Goal: Information Seeking & Learning: Learn about a topic

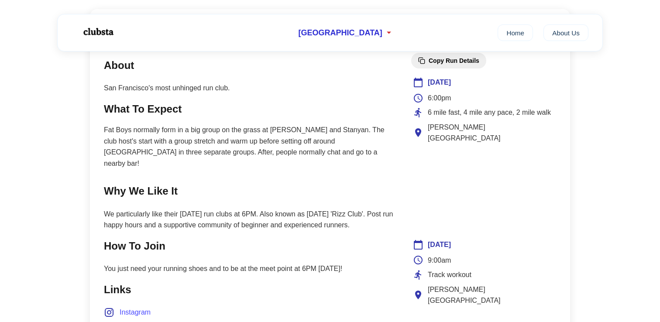
scroll to position [351, 0]
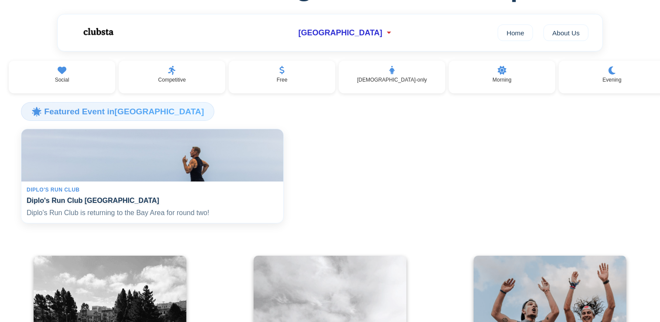
scroll to position [78, 0]
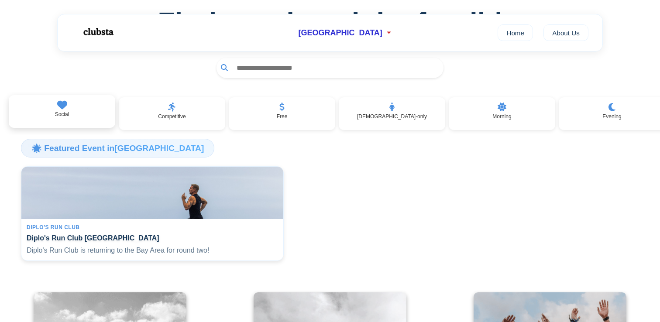
click at [101, 113] on div "Social" at bounding box center [62, 111] width 106 height 33
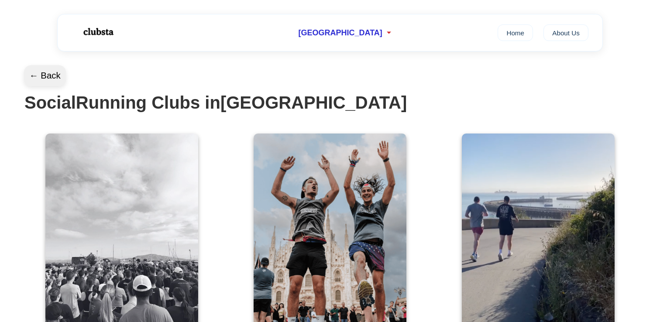
click at [51, 80] on button "← Back" at bounding box center [45, 75] width 42 height 21
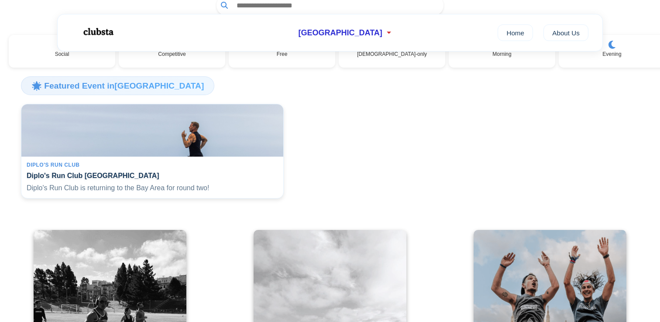
scroll to position [98, 0]
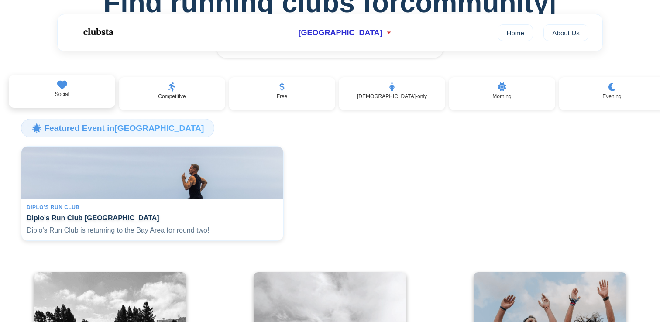
click at [86, 93] on div "Social" at bounding box center [62, 91] width 106 height 33
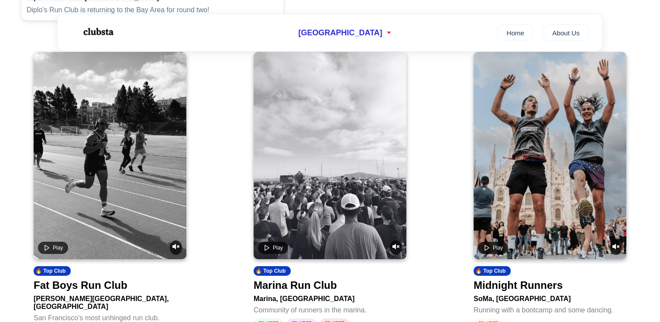
scroll to position [335, 0]
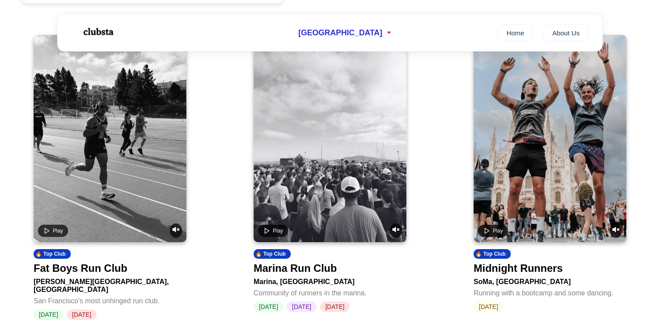
click at [167, 144] on video at bounding box center [110, 138] width 153 height 207
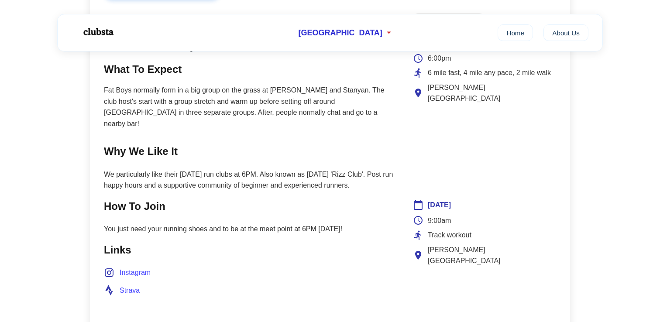
scroll to position [403, 0]
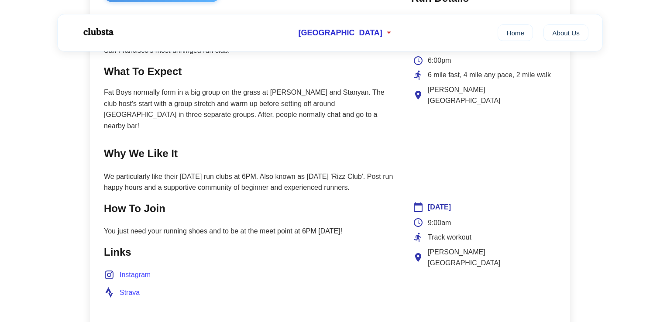
click at [312, 106] on p "Fat Boys normally form in a big group on the grass at [PERSON_NAME] and Stanyan…" at bounding box center [249, 109] width 290 height 45
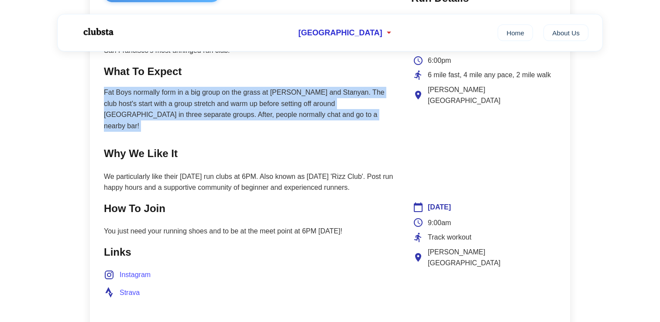
click at [312, 106] on p "Fat Boys normally form in a big group on the grass at [PERSON_NAME] and Stanyan…" at bounding box center [249, 109] width 290 height 45
click at [302, 106] on p "Fat Boys normally form in a big group on the grass at [PERSON_NAME] and Stanyan…" at bounding box center [249, 109] width 290 height 45
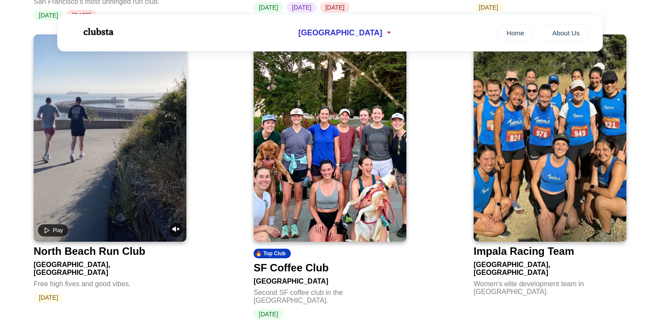
scroll to position [635, 0]
click at [326, 155] on img at bounding box center [330, 137] width 153 height 207
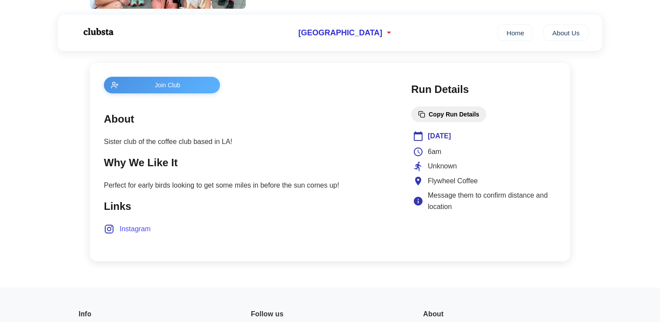
scroll to position [312, 0]
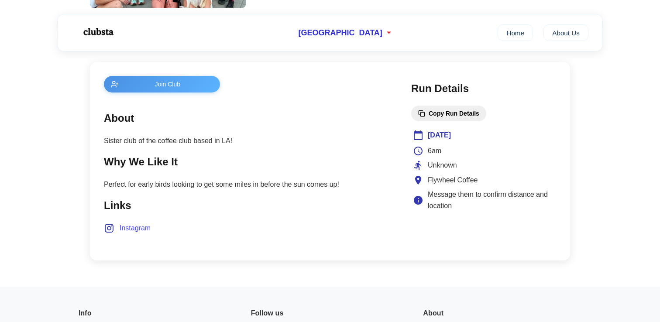
click at [146, 229] on span "Instagram" at bounding box center [135, 228] width 31 height 11
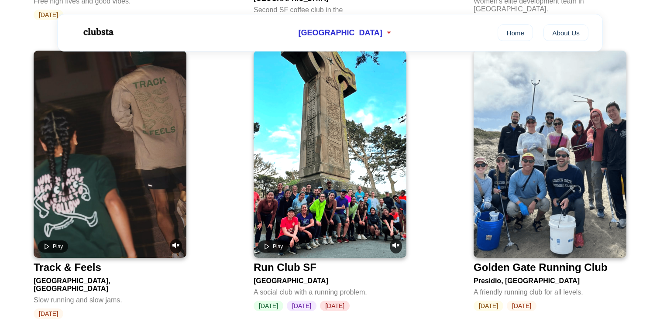
scroll to position [919, 0]
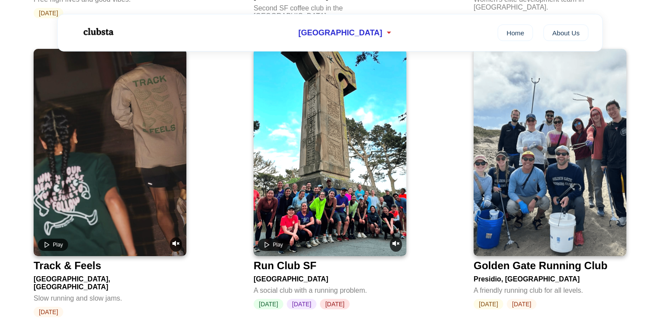
click at [378, 144] on video at bounding box center [330, 152] width 153 height 207
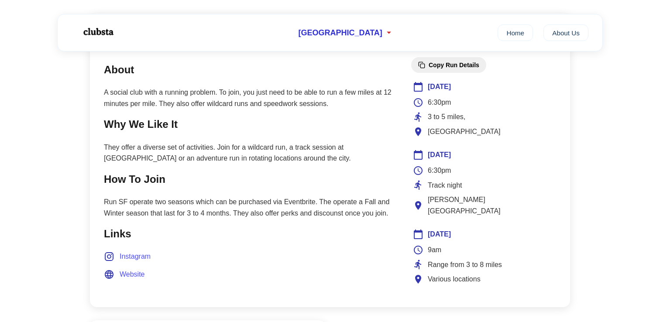
scroll to position [385, 0]
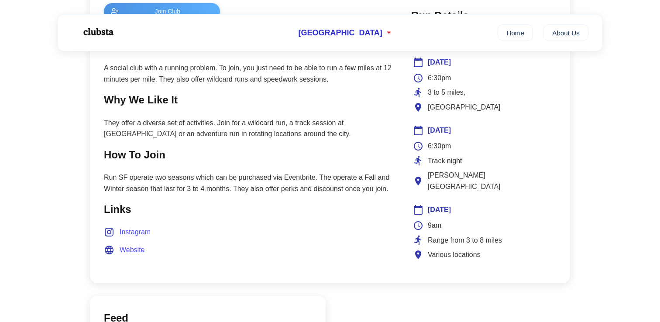
click at [142, 232] on span "Instagram" at bounding box center [135, 232] width 31 height 11
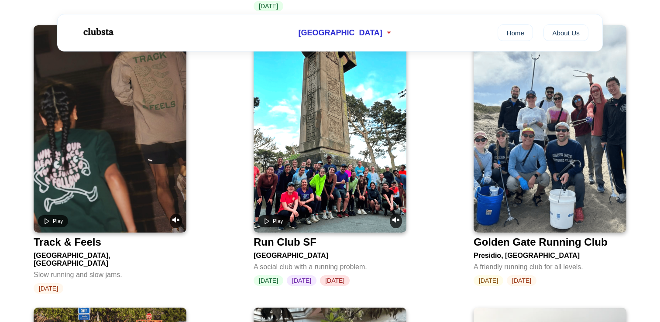
scroll to position [941, 0]
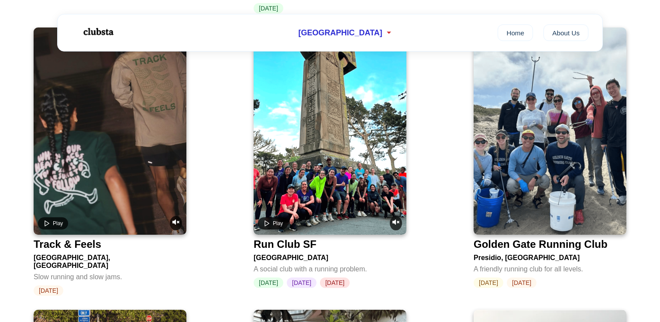
click at [504, 147] on img at bounding box center [550, 130] width 153 height 207
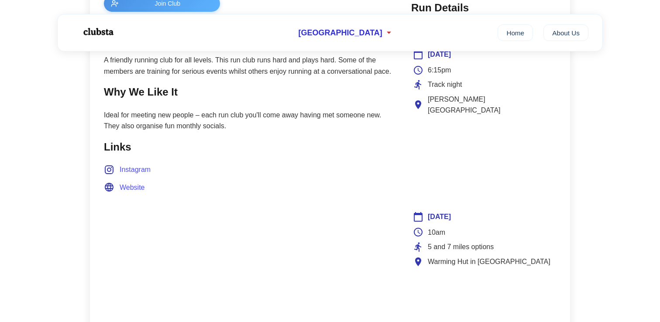
scroll to position [384, 0]
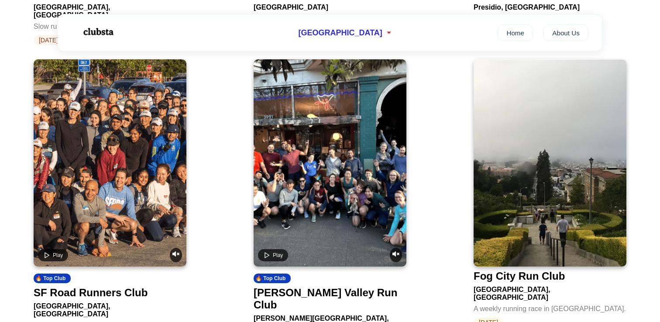
scroll to position [1201, 0]
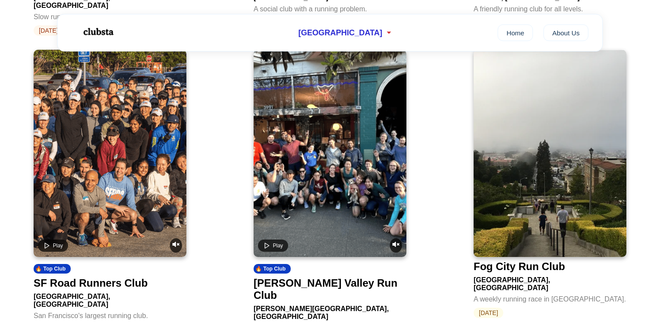
click at [119, 122] on video at bounding box center [110, 153] width 153 height 207
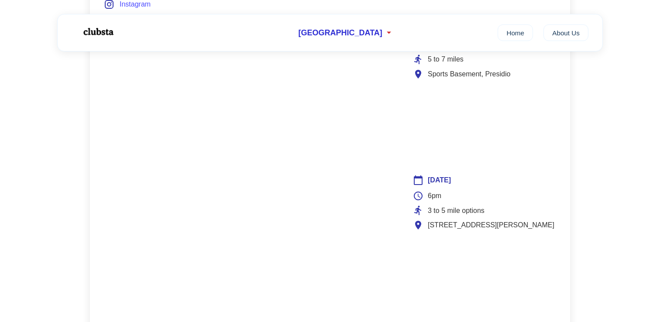
scroll to position [314, 0]
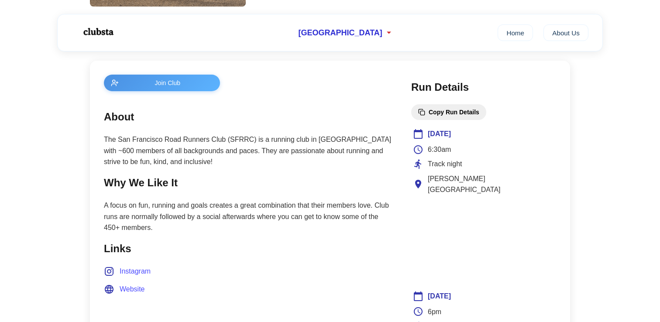
click at [129, 270] on span "Instagram" at bounding box center [135, 271] width 31 height 11
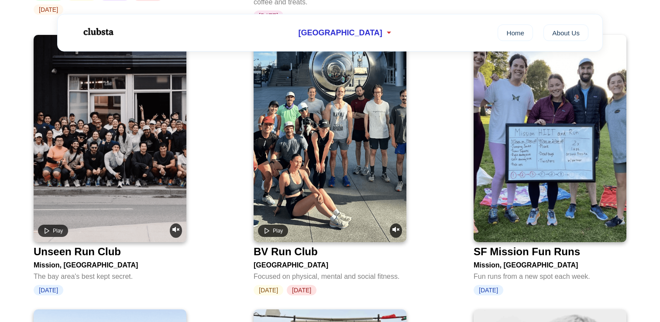
scroll to position [1540, 0]
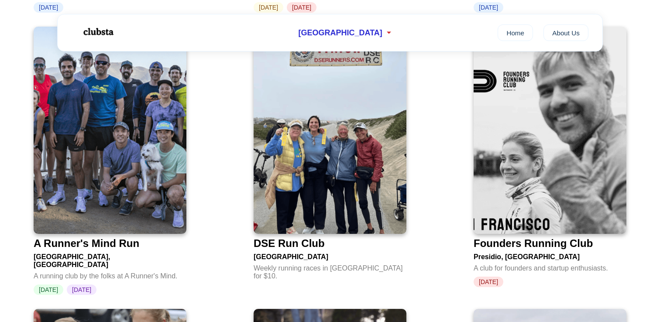
scroll to position [1649, 0]
